Goal: Task Accomplishment & Management: Manage account settings

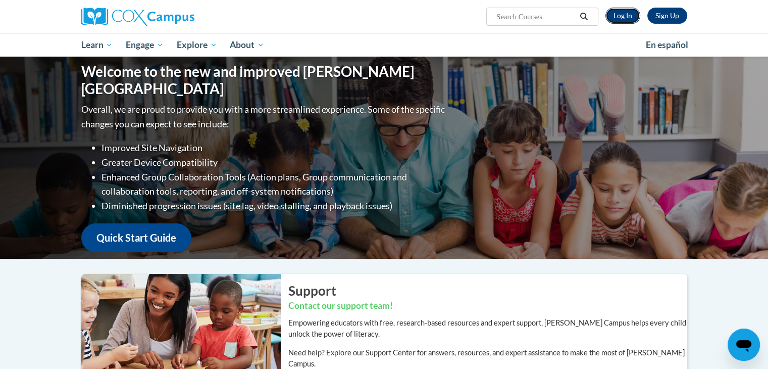
click at [625, 15] on link "Log In" at bounding box center [623, 16] width 35 height 16
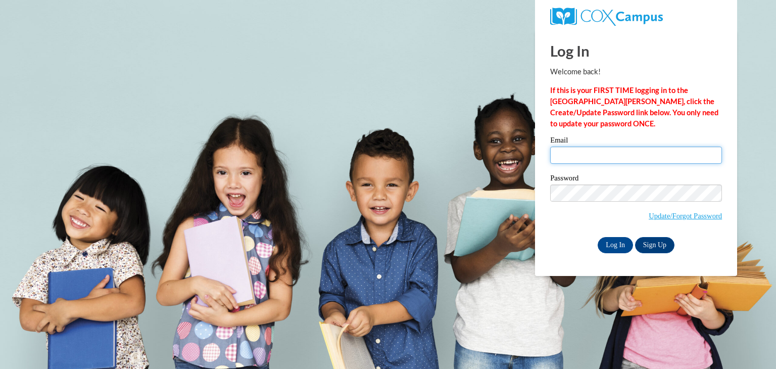
click at [624, 159] on input "Email" at bounding box center [636, 154] width 172 height 17
type input "idzikowe@gmail.com"
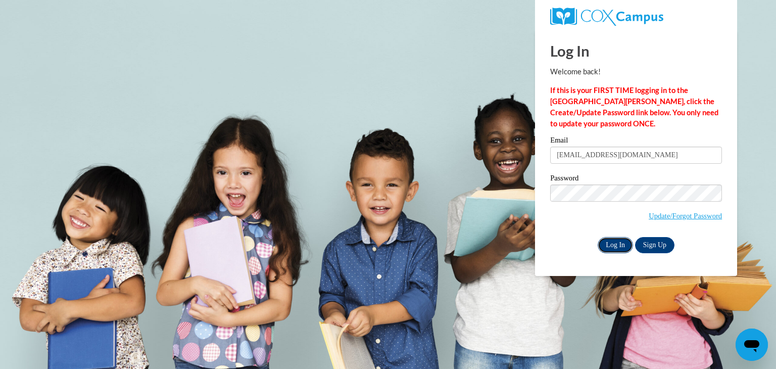
click at [622, 247] on input "Log In" at bounding box center [615, 245] width 35 height 16
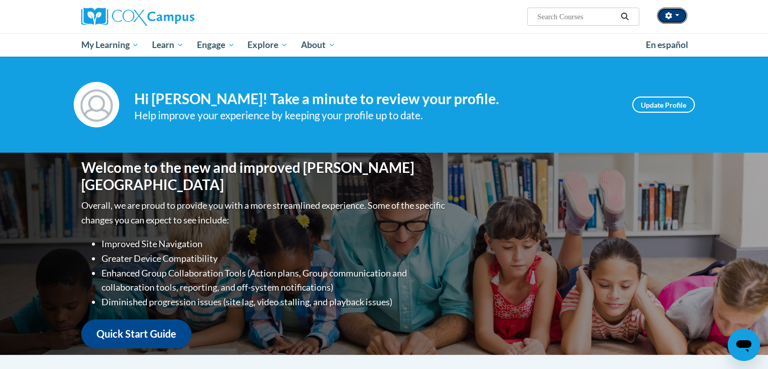
click at [672, 18] on button "button" at bounding box center [672, 16] width 30 height 16
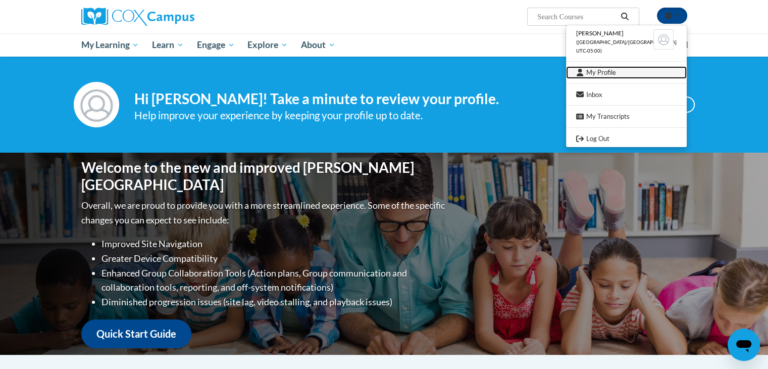
click at [627, 68] on link "My Profile" at bounding box center [626, 72] width 121 height 13
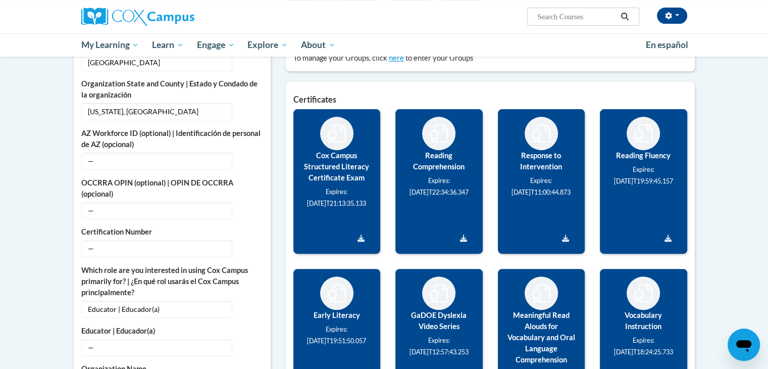
scroll to position [366, 0]
